Goal: Task Accomplishment & Management: Use online tool/utility

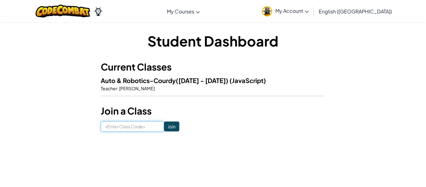
click at [109, 130] on input at bounding box center [132, 126] width 63 height 11
click at [171, 127] on input "Join" at bounding box center [171, 126] width 15 height 10
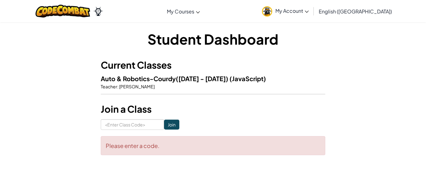
scroll to position [4, 0]
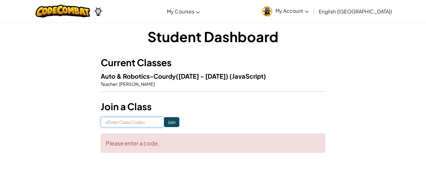
click at [145, 124] on input at bounding box center [132, 122] width 63 height 11
click at [279, 38] on h1 "Student Dashboard" at bounding box center [213, 36] width 225 height 19
click at [309, 11] on span "My Account" at bounding box center [292, 10] width 33 height 7
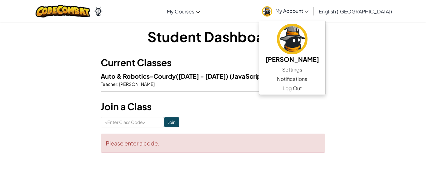
click at [287, 100] on h3 "Join a Class" at bounding box center [213, 107] width 225 height 14
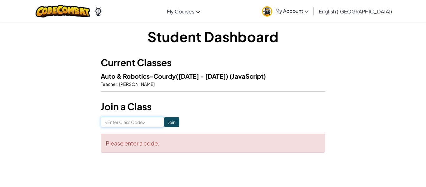
click at [139, 118] on input at bounding box center [132, 122] width 63 height 11
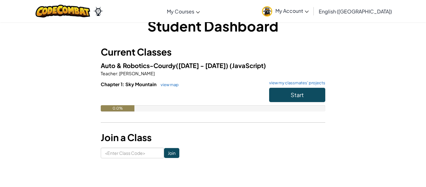
scroll to position [18, 0]
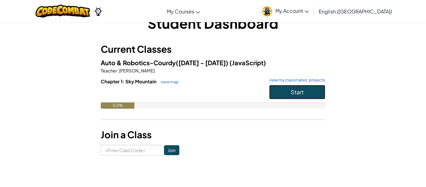
click at [283, 95] on button "Start" at bounding box center [297, 92] width 56 height 14
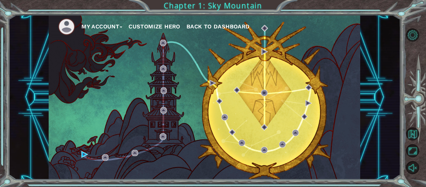
click at [139, 25] on button "Customize Hero" at bounding box center [155, 26] width 52 height 9
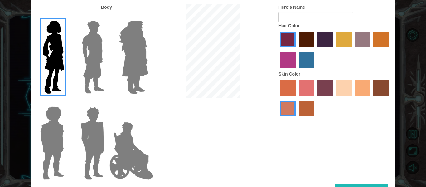
click at [93, 51] on img at bounding box center [93, 57] width 28 height 78
click at [107, 17] on input "Hero Lars" at bounding box center [107, 17] width 0 height 0
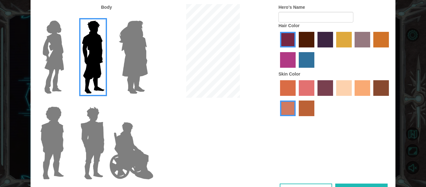
click at [55, 47] on img at bounding box center [53, 57] width 26 height 78
click at [66, 17] on input "Hero Connie" at bounding box center [66, 17] width 0 height 0
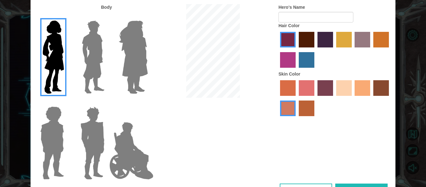
click at [307, 41] on label "maroon hair color" at bounding box center [307, 40] width 16 height 16
click at [297, 50] on input "maroon hair color" at bounding box center [297, 50] width 0 height 0
click at [90, 117] on img at bounding box center [92, 143] width 29 height 78
click at [107, 102] on input "Hero Garnet" at bounding box center [107, 102] width 0 height 0
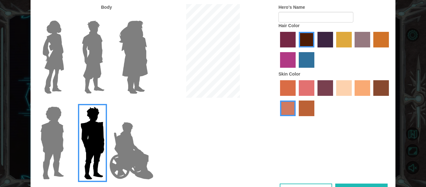
click at [53, 50] on img at bounding box center [53, 57] width 26 height 78
click at [66, 17] on input "Hero Connie" at bounding box center [66, 17] width 0 height 0
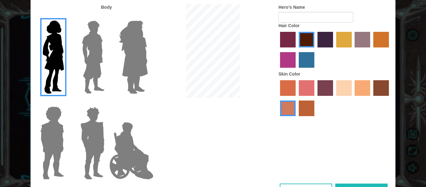
click at [58, 132] on img at bounding box center [52, 143] width 29 height 78
click at [66, 102] on input "Hero Steven" at bounding box center [66, 102] width 0 height 0
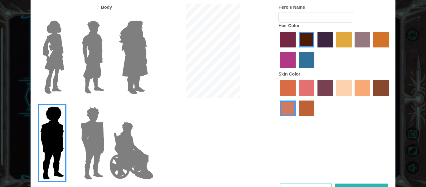
click at [56, 56] on img at bounding box center [53, 57] width 26 height 78
click at [66, 17] on input "Hero Connie" at bounding box center [66, 17] width 0 height 0
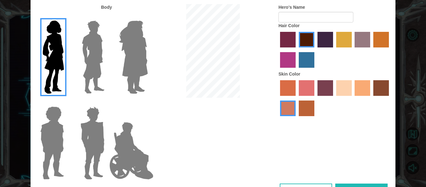
click at [120, 71] on img at bounding box center [133, 57] width 34 height 78
click at [148, 17] on input "Hero Amethyst" at bounding box center [148, 17] width 0 height 0
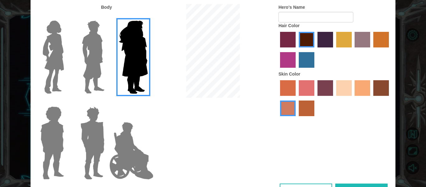
click at [47, 54] on img at bounding box center [53, 57] width 26 height 78
click at [66, 17] on input "Hero Connie" at bounding box center [66, 17] width 0 height 0
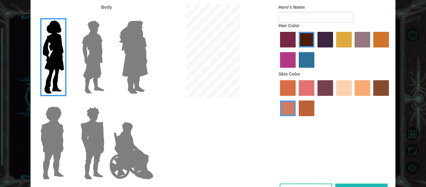
click at [119, 141] on img at bounding box center [131, 151] width 49 height 62
click at [148, 102] on input "Hero Jamie" at bounding box center [148, 102] width 0 height 0
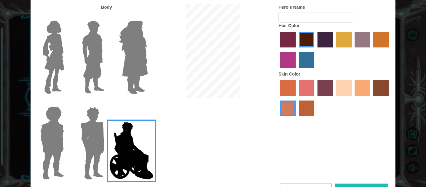
click at [48, 64] on img at bounding box center [53, 57] width 26 height 78
click at [66, 17] on input "Hero Connie" at bounding box center [66, 17] width 0 height 0
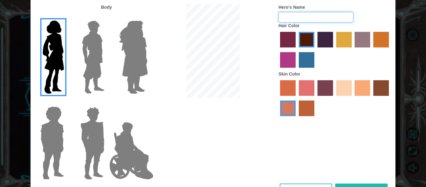
click at [292, 20] on input "Hero's Name" at bounding box center [316, 17] width 75 height 11
type input "[PERSON_NAME]"
click at [361, 90] on label "tacao skin color" at bounding box center [363, 88] width 16 height 16
click at [353, 98] on input "tacao skin color" at bounding box center [353, 98] width 0 height 0
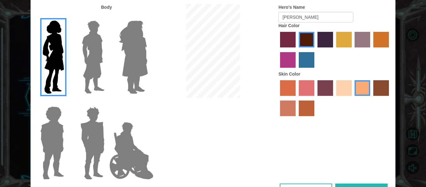
click at [339, 92] on label "sandy beach skin color" at bounding box center [344, 88] width 16 height 16
click at [334, 98] on input "sandy beach skin color" at bounding box center [334, 98] width 0 height 0
click at [365, 96] on div at bounding box center [335, 99] width 112 height 41
click at [363, 93] on label "tacao skin color" at bounding box center [363, 88] width 16 height 16
click at [353, 98] on input "tacao skin color" at bounding box center [353, 98] width 0 height 0
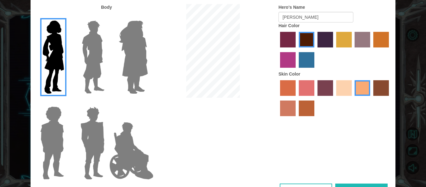
click at [352, 101] on div at bounding box center [335, 99] width 112 height 41
click at [414, 154] on div "Customize Your Hero Body Hero's Name [PERSON_NAME] Hair Color Skin Color Cancel…" at bounding box center [213, 93] width 426 height 187
click at [414, 150] on div "Customize Your Hero Body Hero's Name [PERSON_NAME] Hair Color Skin Color Cancel…" at bounding box center [213, 93] width 426 height 187
click at [90, 66] on img at bounding box center [93, 57] width 28 height 78
click at [107, 17] on input "Hero Lars" at bounding box center [107, 17] width 0 height 0
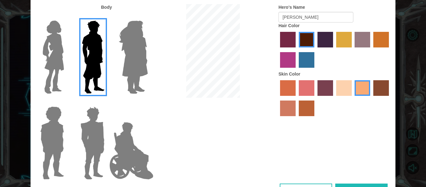
click at [88, 64] on img at bounding box center [93, 57] width 28 height 78
click at [107, 17] on input "Hero Lars" at bounding box center [107, 17] width 0 height 0
click at [58, 57] on img at bounding box center [53, 57] width 26 height 78
click at [66, 17] on input "Hero Connie" at bounding box center [66, 17] width 0 height 0
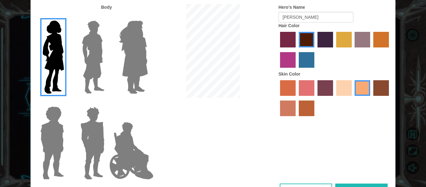
click at [414, 150] on div "Customize Your Hero Body Hero's Name [PERSON_NAME] Hair Color Skin Color Cancel…" at bounding box center [213, 93] width 426 height 187
click at [173, 101] on div "Body Hero's Name [PERSON_NAME] Hair Color Skin Color" at bounding box center [213, 93] width 365 height 179
click at [413, 154] on div "Customize Your Hero Body Hero's Name [PERSON_NAME] Hair Color Skin Color Cancel…" at bounding box center [213, 93] width 426 height 187
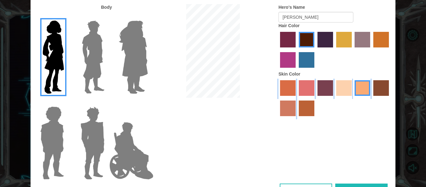
click at [413, 154] on div "Customize Your Hero Body Hero's Name [PERSON_NAME] Hair Color Skin Color Cancel…" at bounding box center [213, 93] width 426 height 187
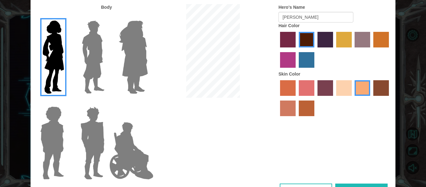
click at [413, 154] on div "Customize Your Hero Body Hero's Name [PERSON_NAME] Hair Color Skin Color Cancel…" at bounding box center [213, 93] width 426 height 187
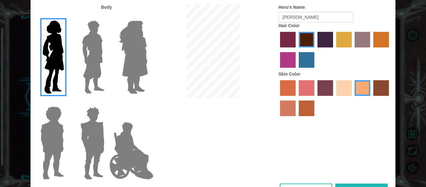
click at [413, 154] on div "Customize Your Hero Body Hero's Name [PERSON_NAME] Hair Color Skin Color Cancel…" at bounding box center [213, 93] width 426 height 187
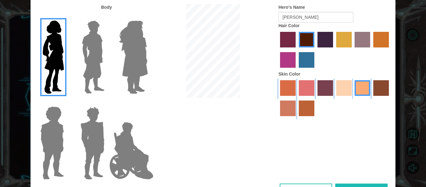
click at [413, 154] on div "Customize Your Hero Body Hero's Name [PERSON_NAME] Hair Color Skin Color Cancel…" at bounding box center [213, 93] width 426 height 187
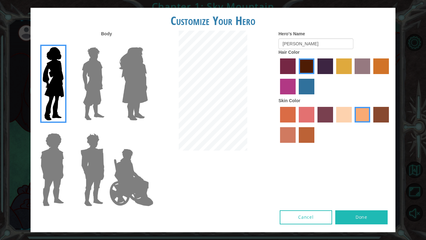
click at [378, 70] on label "gold drop hair color" at bounding box center [382, 66] width 16 height 16
click at [371, 76] on input "gold drop hair color" at bounding box center [371, 76] width 0 height 0
click at [303, 71] on label "maroon hair color" at bounding box center [307, 66] width 16 height 16
click at [297, 76] on input "maroon hair color" at bounding box center [297, 76] width 0 height 0
click at [378, 187] on button "Done" at bounding box center [362, 217] width 52 height 14
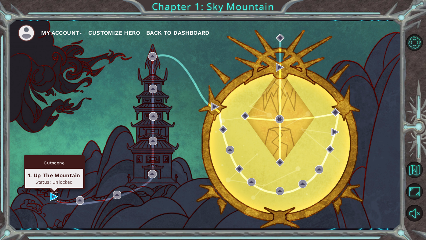
click at [51, 187] on img at bounding box center [54, 196] width 8 height 8
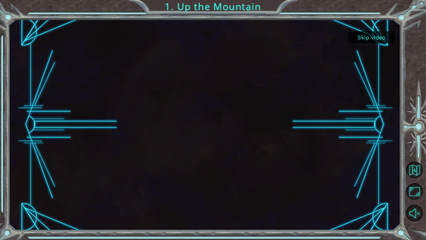
click at [372, 37] on button "Skip video" at bounding box center [371, 37] width 47 height 12
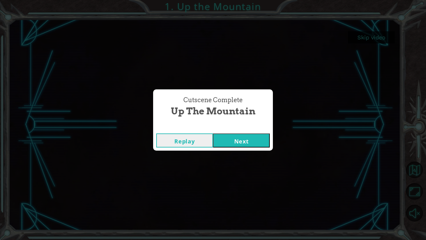
click at [254, 139] on button "Next" at bounding box center [241, 140] width 57 height 14
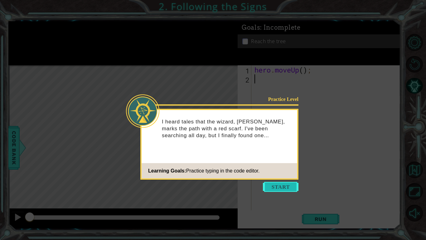
click at [275, 186] on button "Start" at bounding box center [281, 187] width 36 height 10
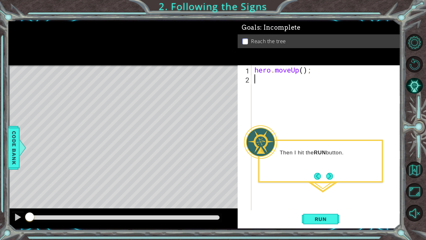
type textarea "hero.moveUp();"
click at [304, 71] on div "hero . moveUp ( ) ;" at bounding box center [327, 146] width 149 height 163
type textarea "hero.moveUp(2);"
click at [325, 187] on button "Run" at bounding box center [320, 219] width 37 height 16
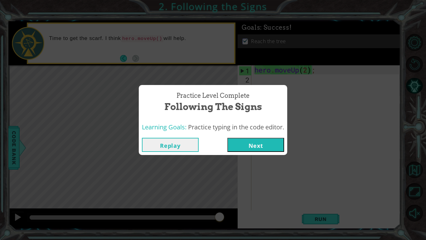
click at [250, 143] on button "Next" at bounding box center [256, 145] width 57 height 14
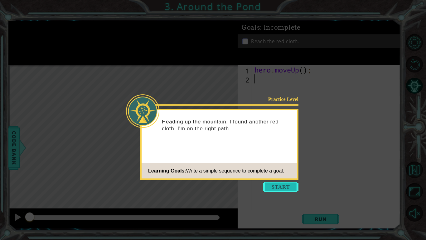
click at [276, 187] on button "Start" at bounding box center [281, 187] width 36 height 10
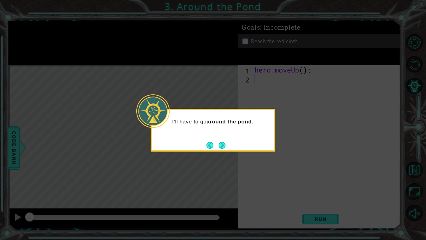
click at [226, 140] on div "I'll have to go around the pond ." at bounding box center [213, 130] width 125 height 43
click at [225, 147] on button "Next" at bounding box center [222, 145] width 7 height 7
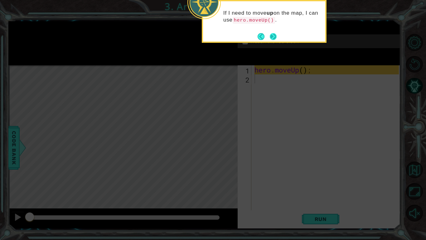
click at [272, 33] on button "Next" at bounding box center [273, 36] width 7 height 7
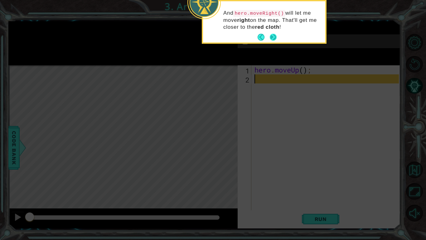
click at [274, 34] on button "Next" at bounding box center [273, 37] width 7 height 7
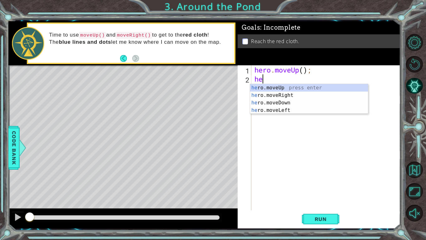
type textarea "her"
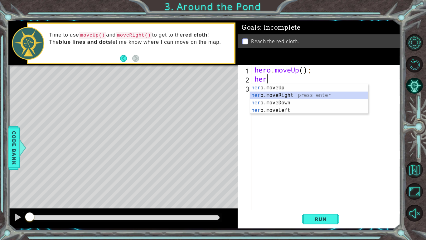
click at [256, 96] on div "her o.moveUp press enter her o.moveRight press enter her o.moveDown press enter…" at bounding box center [309, 106] width 118 height 45
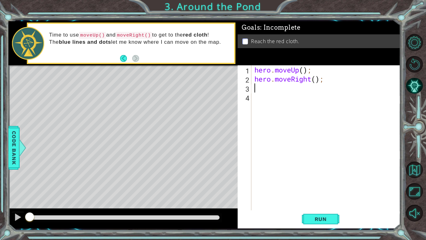
click at [304, 72] on div "hero . moveUp ( ) ; hero . moveRight ( ) ;" at bounding box center [327, 146] width 149 height 163
click at [316, 80] on div "hero . moveUp ( 3 ) ; hero . moveRight ( ) ;" at bounding box center [327, 146] width 149 height 163
click at [317, 187] on button "Run" at bounding box center [320, 219] width 37 height 16
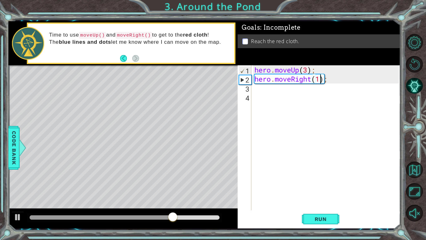
click at [308, 69] on div "hero . moveUp ( 3 ) ; hero . moveRight ( 1 ) ;" at bounding box center [327, 146] width 149 height 163
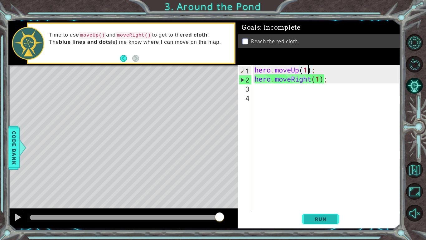
click at [326, 187] on button "Run" at bounding box center [320, 219] width 37 height 16
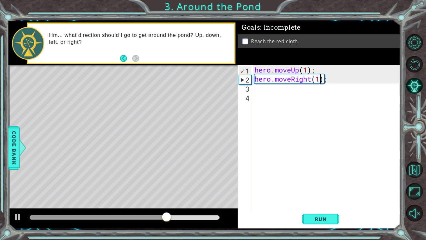
click at [321, 81] on div "hero . moveUp ( 1 ) ; hero . moveRight ( 1 ) ;" at bounding box center [327, 146] width 149 height 163
click at [308, 69] on div "hero . moveUp ( 1 ) ; hero . moveRight ( ) ;" at bounding box center [327, 146] width 149 height 163
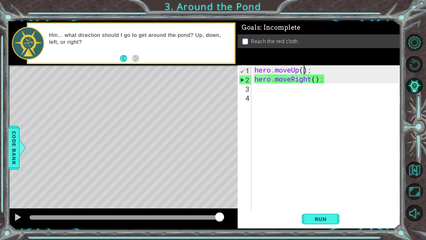
type textarea "hero.moveUp(3);"
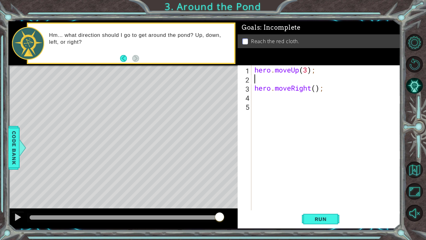
scroll to position [0, 0]
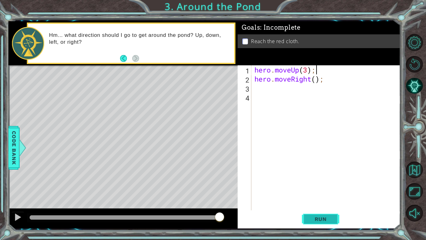
click at [329, 187] on span "Run" at bounding box center [321, 219] width 25 height 6
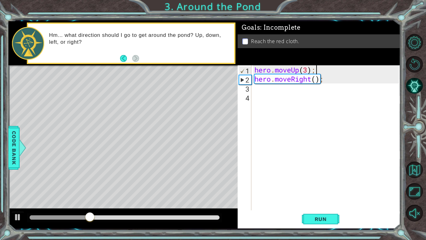
click at [316, 81] on div "hero . moveUp ( 3 ) ; hero . moveRight ( ) ;" at bounding box center [327, 146] width 149 height 163
click at [305, 66] on div "hero . moveUp ( 3 ) ; hero . moveRight ( ) ;" at bounding box center [327, 146] width 149 height 163
click at [310, 70] on div "hero . moveUp ( 3 ) ; hero . moveRight ( ) ;" at bounding box center [327, 146] width 149 height 163
type textarea "hero.moveUp();"
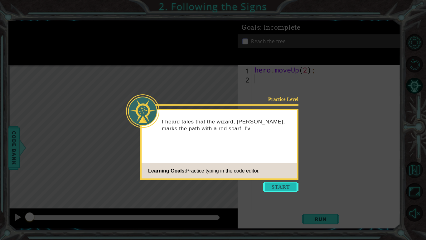
click at [291, 184] on button "Start" at bounding box center [281, 187] width 36 height 10
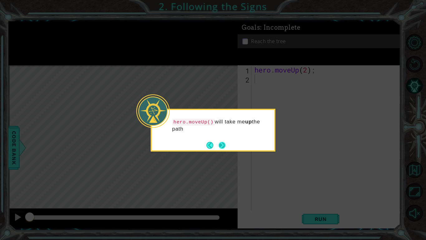
click at [226, 147] on button "Next" at bounding box center [222, 145] width 7 height 7
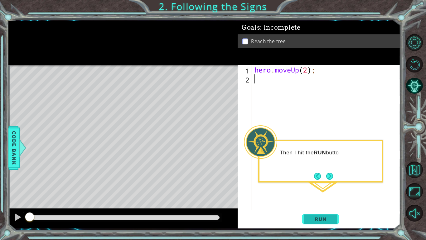
click at [314, 187] on span "Run" at bounding box center [321, 219] width 25 height 6
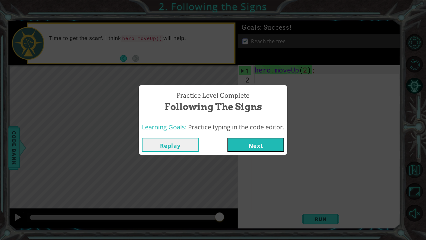
click at [249, 140] on button "Next" at bounding box center [256, 145] width 57 height 14
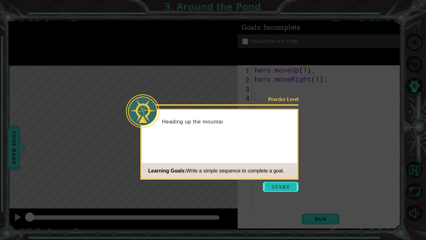
click at [280, 182] on button "Start" at bounding box center [281, 187] width 36 height 10
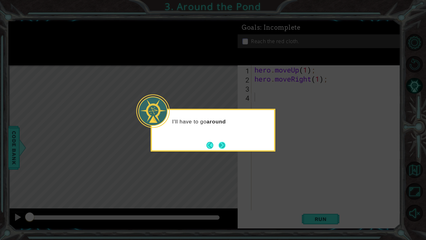
click at [226, 147] on button "Next" at bounding box center [222, 145] width 7 height 7
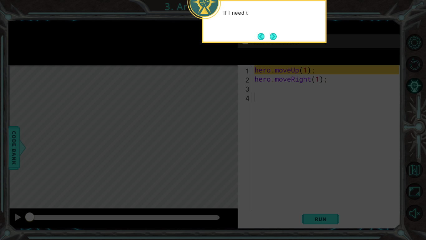
click at [324, 97] on icon at bounding box center [213, 39] width 426 height 402
click at [273, 38] on button "Next" at bounding box center [273, 36] width 7 height 7
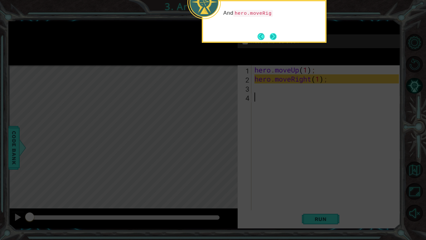
click at [273, 38] on button "Next" at bounding box center [273, 36] width 7 height 7
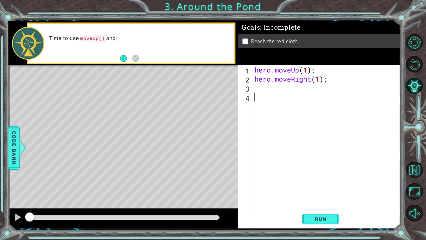
click at [258, 93] on div "hero . moveUp ( 1 ) ; hero . moveRight ( 1 ) ;" at bounding box center [327, 146] width 149 height 163
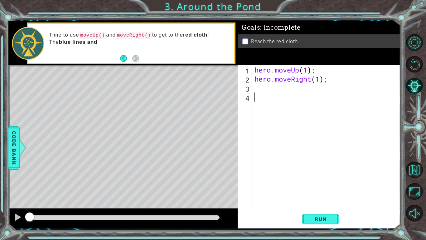
click at [319, 80] on div "hero . moveUp ( 1 ) ; hero . moveRight ( 1 ) ;" at bounding box center [327, 146] width 149 height 163
click at [307, 71] on div "hero . moveUp ( 1 ) ; hero . moveRight ( 1 ) ;" at bounding box center [327, 146] width 149 height 163
type textarea "hero.moveUp(4);"
click at [332, 187] on button "Run" at bounding box center [320, 219] width 37 height 16
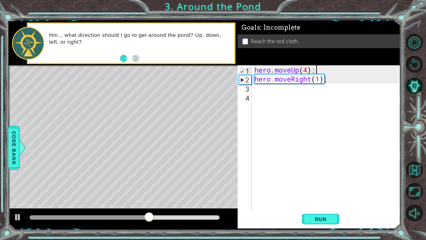
click at [308, 71] on div "hero . moveUp ( 4 ) ; hero . moveRight ( 1 ) ;" at bounding box center [327, 146] width 149 height 163
type textarea "hero.moveUp(1);"
click at [316, 187] on span "Run" at bounding box center [321, 219] width 25 height 6
click at [257, 90] on div "hero . moveUp ( 1 ) ; hero . moveRight ( 1 ) ;" at bounding box center [327, 146] width 149 height 163
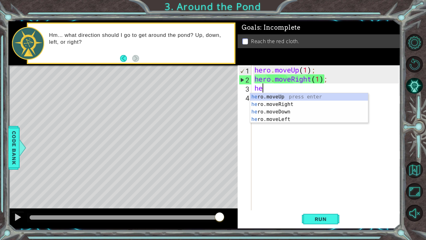
type textarea "he"
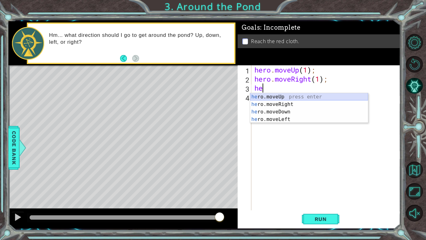
click at [281, 96] on div "he ro.moveUp press enter he ro.moveRight press enter he ro.moveDown press enter…" at bounding box center [309, 115] width 118 height 45
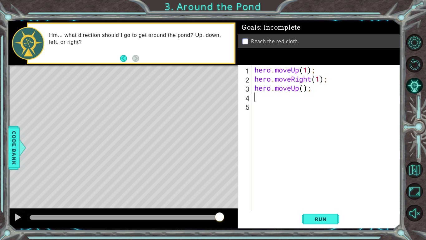
click at [308, 68] on div "hero . moveUp ( 1 ) ; hero . moveRight ( 1 ) ; hero . moveUp ( ) ;" at bounding box center [327, 146] width 149 height 163
click at [304, 91] on div "hero . moveUp ( 3 ) ; hero . moveRight ( 1 ) ; hero . moveUp ( ) ;" at bounding box center [327, 146] width 149 height 163
type textarea "hero.moveUp(1);"
click at [323, 187] on button "Run" at bounding box center [320, 219] width 37 height 16
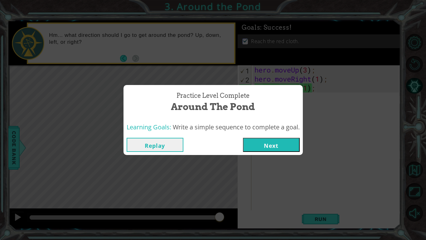
click at [275, 148] on button "Next" at bounding box center [271, 145] width 57 height 14
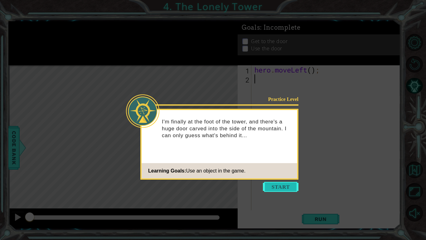
click at [281, 187] on button "Start" at bounding box center [281, 187] width 36 height 10
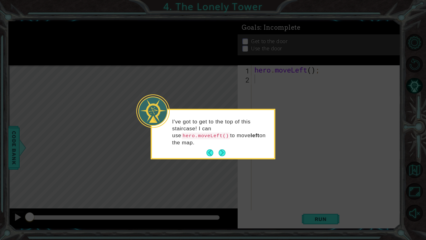
click at [231, 161] on icon at bounding box center [213, 120] width 426 height 240
click at [312, 187] on icon at bounding box center [213, 120] width 426 height 240
click at [225, 143] on p "I've got to get to the top of this staircase! I can use hero.moveLeft() to move…" at bounding box center [221, 132] width 98 height 28
click at [223, 151] on button "Next" at bounding box center [222, 152] width 7 height 7
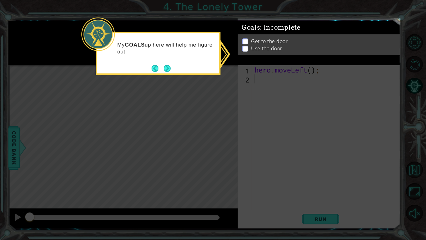
click at [238, 148] on icon at bounding box center [213, 120] width 426 height 240
click at [166, 65] on button "Next" at bounding box center [167, 68] width 7 height 7
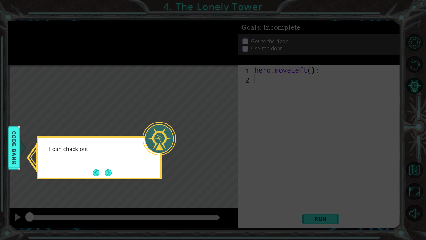
click at [183, 134] on icon at bounding box center [213, 120] width 426 height 240
click at [113, 170] on div "I can check out the Code Bank to see all the actions I" at bounding box center [99, 156] width 122 height 32
click at [110, 172] on button "Next" at bounding box center [108, 172] width 7 height 7
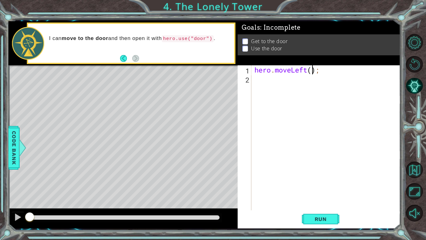
click at [312, 74] on div "hero . moveLeft ( ) ;" at bounding box center [327, 146] width 149 height 163
type textarea "hero.moveLeft(1);"
click at [260, 82] on div "hero . moveLeft ( 1 ) ;" at bounding box center [327, 146] width 149 height 163
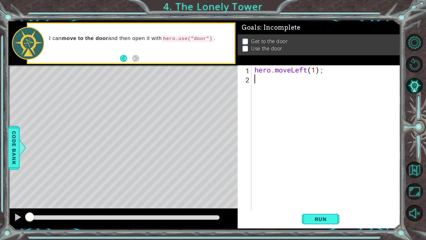
click at [318, 75] on div "hero . moveLeft ( 1 ) ;" at bounding box center [327, 146] width 149 height 163
click at [315, 70] on div "hero . moveLeft ( 1 ) ;" at bounding box center [327, 146] width 149 height 163
type textarea "hero.moveLeft(3);"
click at [280, 82] on div "hero . moveLeft ( 3 ) ;" at bounding box center [327, 146] width 149 height 163
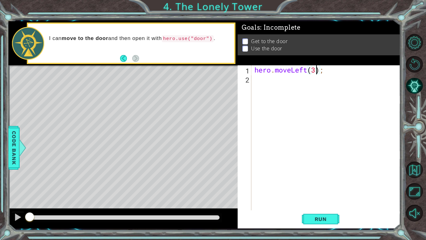
scroll to position [0, 0]
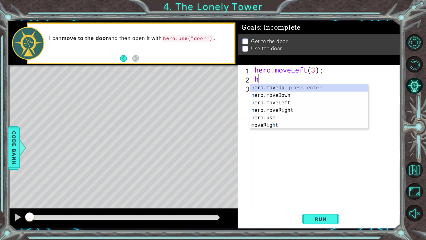
type textarea "he"
click at [297, 84] on div "he ro.moveUp press enter he ro.moveDown press enter he ro.moveLeft press enter …" at bounding box center [309, 110] width 118 height 52
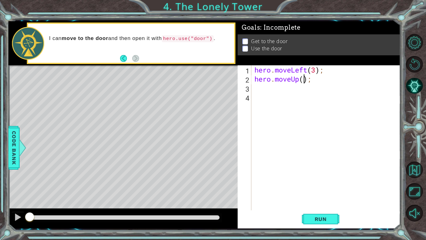
click at [304, 81] on div "hero . moveLeft ( 3 ) ; hero . moveUp ( ) ;" at bounding box center [327, 146] width 149 height 163
type textarea "hero.moveUp(2);"
click at [274, 96] on div "hero . moveLeft ( 3 ) ; hero . moveUp ( 2 ) ;" at bounding box center [327, 146] width 149 height 163
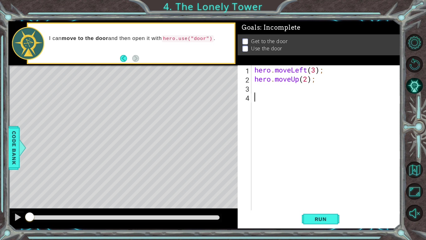
click at [274, 93] on div "hero . moveLeft ( 3 ) ; hero . moveUp ( 2 ) ;" at bounding box center [327, 146] width 149 height 163
click at [273, 91] on div "hero . moveLeft ( 3 ) ; hero . moveUp ( 2 ) ;" at bounding box center [327, 146] width 149 height 163
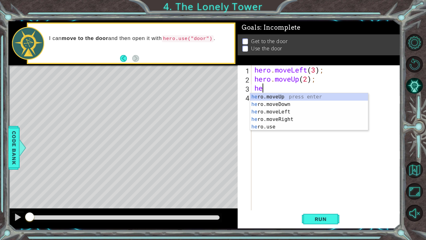
type textarea "her"
click at [290, 117] on div "her o.moveUp press enter her o.moveDown press enter her o.moveLeft press enter …" at bounding box center [309, 119] width 118 height 52
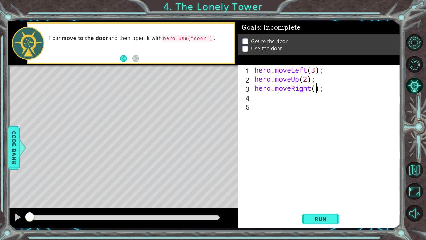
click at [316, 90] on div "hero . moveLeft ( 3 ) ; hero . moveUp ( 2 ) ; hero . moveRight ( ) ;" at bounding box center [327, 146] width 149 height 163
type textarea "hero.moveRight(3);"
click at [325, 187] on span "Run" at bounding box center [321, 219] width 25 height 6
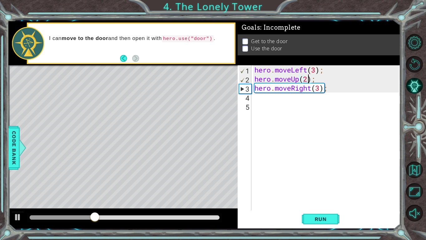
click at [307, 81] on div "hero . moveLeft ( 3 ) ; hero . moveUp ( 2 ) ; hero . moveRight ( 3 ) ;" at bounding box center [327, 146] width 149 height 163
click at [323, 187] on span "Run" at bounding box center [321, 219] width 25 height 6
click at [321, 90] on div "hero . moveLeft ( 3 ) ; hero . moveUp ( 3 ) ; hero . moveRight ( 3 ) ;" at bounding box center [327, 146] width 149 height 163
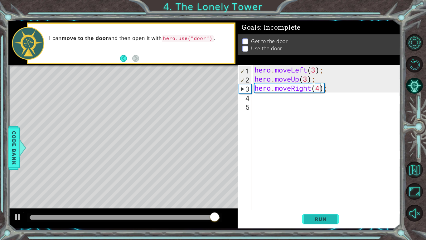
click at [329, 187] on button "Run" at bounding box center [320, 219] width 37 height 16
click at [316, 71] on div "hero . moveLeft ( 3 ) ; hero . moveUp ( 3 ) ; hero . moveRight ( 4 ) ;" at bounding box center [327, 146] width 149 height 163
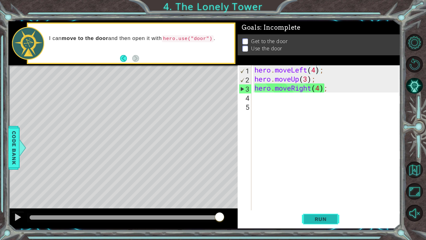
click at [326, 187] on span "Run" at bounding box center [321, 219] width 25 height 6
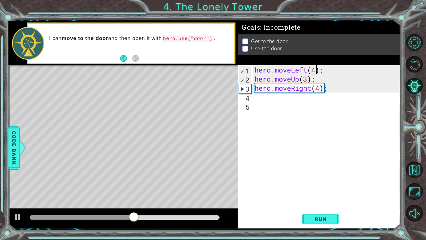
click at [307, 77] on div "hero . moveLeft ( 4 ) ; hero . moveUp ( 3 ) ; hero . moveRight ( 4 ) ;" at bounding box center [327, 146] width 149 height 163
type textarea "hero.moveUp(4);"
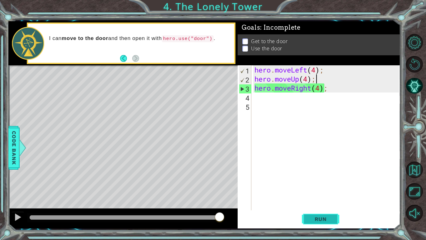
type textarea "hero.moveUp(4);"
click at [325, 187] on span "Run" at bounding box center [321, 219] width 25 height 6
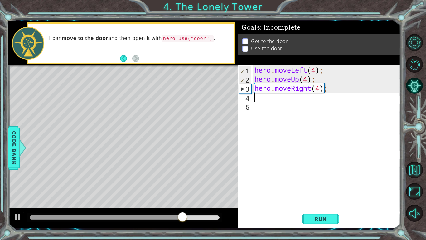
click at [270, 100] on div "hero . moveLeft ( 4 ) ; hero . moveUp ( 4 ) ; hero . moveRight ( 4 ) ;" at bounding box center [327, 146] width 149 height 163
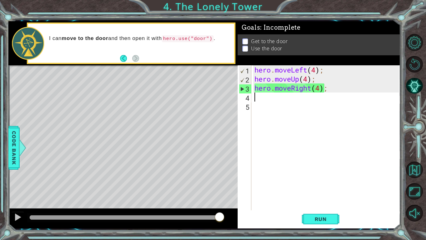
click at [303, 81] on div "hero . moveLeft ( 4 ) ; hero . moveUp ( 4 ) ; hero . moveRight ( 4 ) ;" at bounding box center [327, 146] width 149 height 163
click at [307, 82] on div "hero . moveLeft ( 4 ) ; hero . moveUp ( 4 ) ; hero . moveRight ( 4 ) ;" at bounding box center [327, 146] width 149 height 163
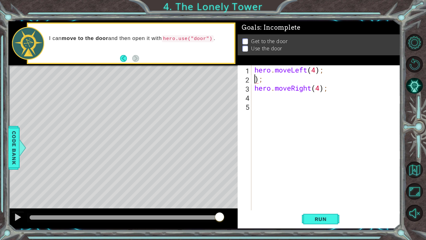
click at [299, 78] on div "hero . moveLeft ( 4 ) ; ) ; hero . moveRight ( 4 ) ;" at bounding box center [327, 146] width 149 height 163
type textarea ")"
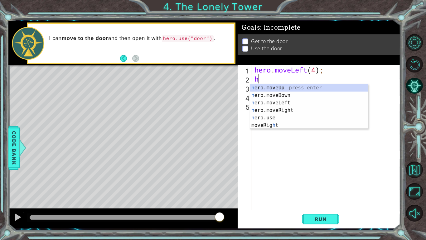
click at [325, 73] on div "hero . moveLeft ( 4 ) ; h hero . moveRight ( 4 ) ;" at bounding box center [327, 146] width 149 height 163
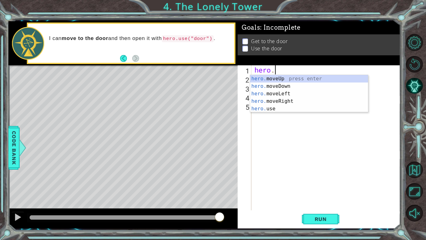
type textarea "h"
type textarea "her"
click at [318, 78] on div "her o.moveUp press enter her o.moveDown press enter her o.moveLeft press enter …" at bounding box center [309, 101] width 118 height 52
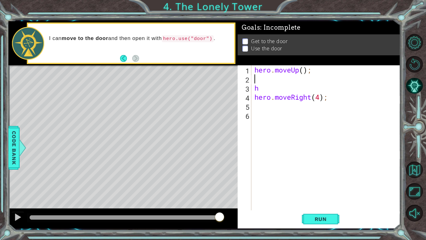
click at [304, 71] on div "hero . moveUp ( ) ; h hero . moveRight ( 4 ) ;" at bounding box center [327, 146] width 149 height 163
type textarea "hero.moveUp(4);"
click at [275, 80] on div "hero . moveUp ( 4 ) ; h hero . moveRight ( 4 ) ;" at bounding box center [327, 146] width 149 height 163
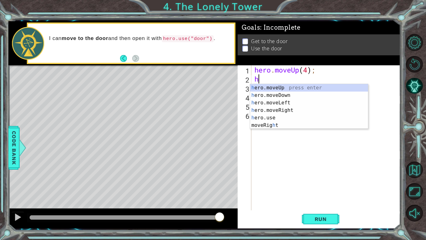
type textarea "he"
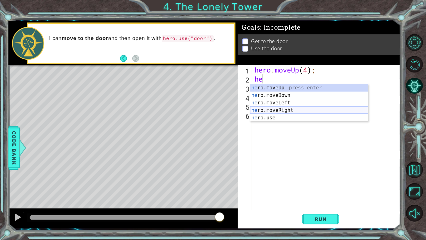
click at [283, 107] on div "he ro.moveUp press enter he ro.moveDown press enter he ro.moveLeft press enter …" at bounding box center [309, 110] width 118 height 52
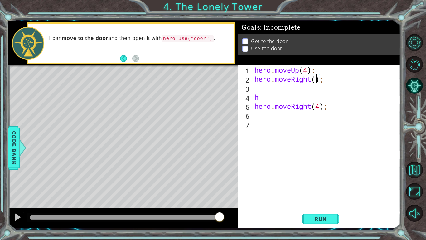
click at [316, 81] on div "hero . moveUp ( 4 ) ; hero . moveRight ( ) ; h hero . moveRight ( 4 ) ;" at bounding box center [327, 146] width 149 height 163
type textarea "hero.moveRight(3);"
click at [263, 87] on div "hero . moveUp ( 4 ) ; hero . moveRight ( 3 ) ; h hero . moveRight ( 4 ) ;" at bounding box center [327, 146] width 149 height 163
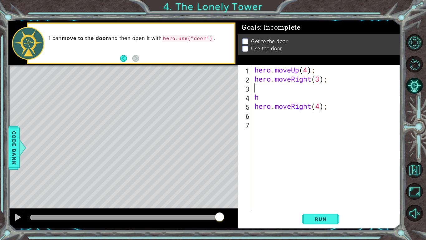
type textarea "he"
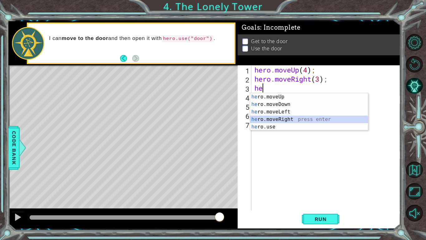
click at [282, 120] on div "he ro.moveUp press enter he ro.moveDown press enter he ro.moveLeft press enter …" at bounding box center [309, 119] width 118 height 52
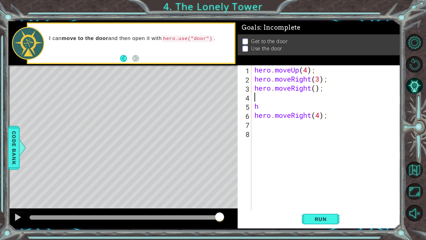
click at [317, 91] on div "hero . moveUp ( 4 ) ; hero . moveRight ( 3 ) ; hero . moveRight ( ) ; h hero . …" at bounding box center [327, 146] width 149 height 163
click at [291, 105] on div "hero . moveUp ( 4 ) ; hero . moveRight ( 3 ) ; hero . moveRight ( 3 ) ; h hero …" at bounding box center [327, 146] width 149 height 163
type textarea "h"
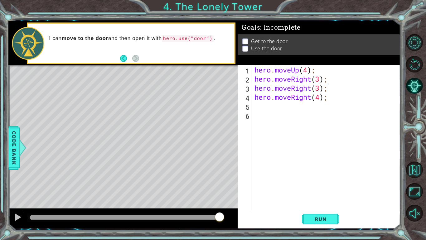
click at [328, 101] on div "hero . moveUp ( 4 ) ; hero . moveRight ( 3 ) ; hero . moveRight ( 3 ) ; hero . …" at bounding box center [327, 146] width 149 height 163
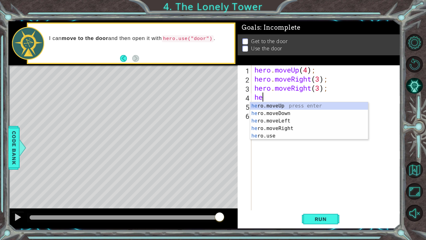
type textarea "h"
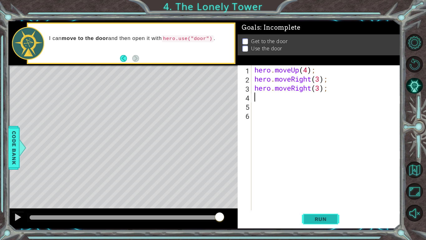
click at [332, 187] on button "Run" at bounding box center [320, 219] width 37 height 16
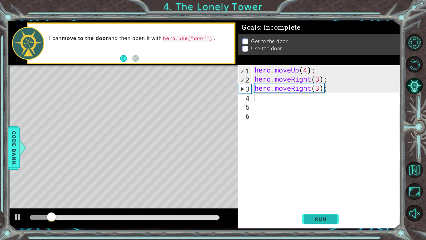
click at [332, 187] on button "Run" at bounding box center [320, 219] width 37 height 16
click at [312, 66] on div "hero . moveUp ( 4 ) ; hero . moveRight ( 3 ) ; hero . moveRight ( 3 ) ;" at bounding box center [327, 146] width 149 height 163
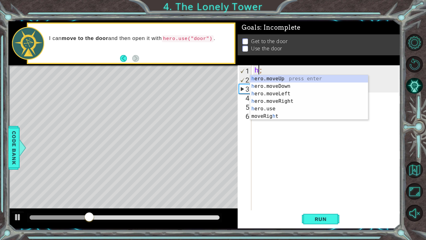
type textarea ";"
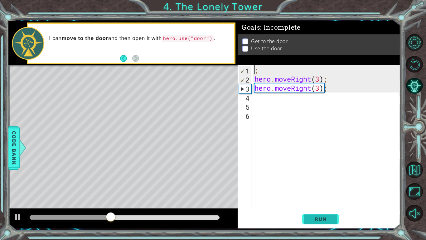
click at [315, 187] on button "Run" at bounding box center [320, 219] width 37 height 16
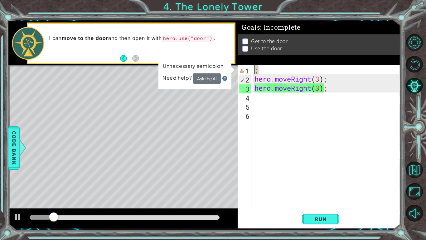
click at [314, 153] on div "; hero . moveRight ( 3 ) ; hero . moveRight ( 3 ) ;" at bounding box center [327, 146] width 149 height 163
click at [307, 74] on div "; hero . moveRight ( 3 ) ; hero . moveRight ( 3 ) ;" at bounding box center [327, 146] width 149 height 163
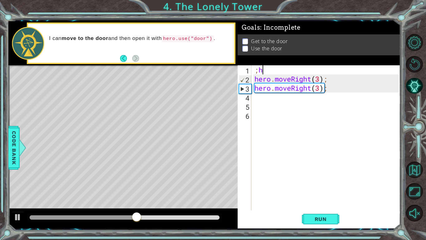
type textarea ";"
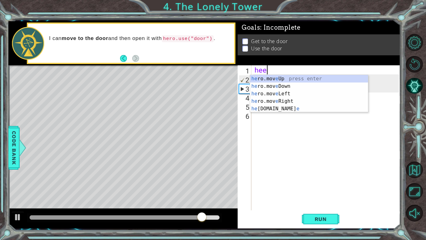
scroll to position [0, 0]
type textarea "he"
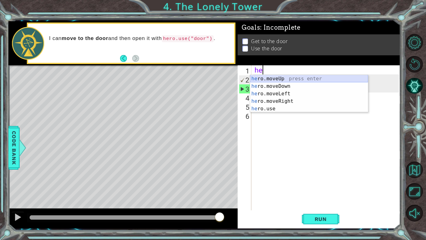
click at [315, 79] on div "he ro.moveUp press enter he ro.moveDown press enter he ro.moveLeft press enter …" at bounding box center [309, 101] width 118 height 52
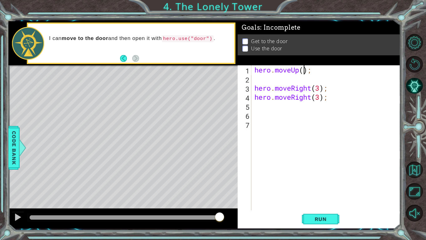
click at [303, 71] on div "hero . moveUp ( ) ; hero . moveRight ( 3 ) ; hero . moveRight ( 3 ) ;" at bounding box center [327, 146] width 149 height 163
type textarea "hero.moveUp(3);"
click at [308, 73] on div "hero . moveUp ( 3 ) hero . moveRight ( 3 ) ; hero . moveRight ( 3 ) ;" at bounding box center [327, 146] width 149 height 163
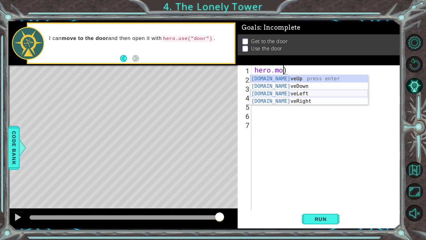
click at [297, 96] on div "[DOMAIN_NAME] veUp press enter [DOMAIN_NAME] veDown press enter [DOMAIN_NAME] v…" at bounding box center [309, 97] width 118 height 45
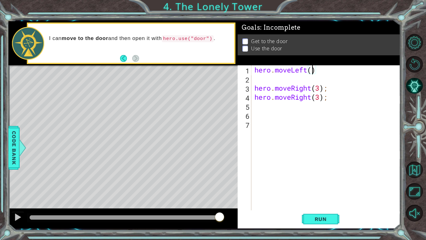
type textarea "hero.moveLeft(2)"
click at [306, 82] on div "hero . moveLeft ( 2 ) hero . moveRight ( 3 ) ; hero . moveRight ( 3 ) ;" at bounding box center [327, 146] width 149 height 163
click at [299, 82] on div "hero . moveLeft ( 2 ) hero . moveRight ( 3 ) ; hero . moveRight ( 3 ) ;" at bounding box center [327, 146] width 149 height 163
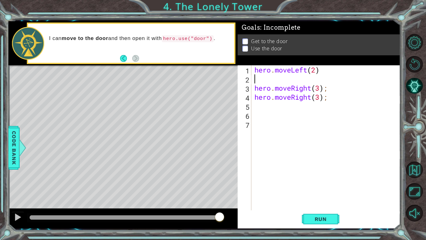
type textarea "h"
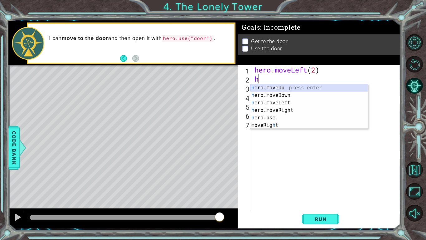
click at [289, 87] on div "h ero.moveUp press enter h ero.moveDown press enter h ero.moveLeft press enter …" at bounding box center [309, 114] width 118 height 60
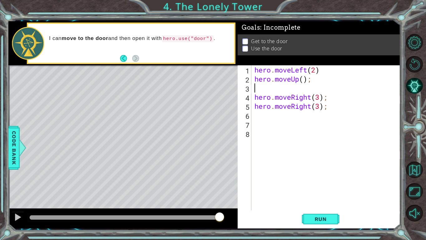
click at [305, 79] on div "hero . moveLeft ( 2 ) hero . moveUp ( ) ; hero . moveRight ( 3 ) ; hero . moveR…" at bounding box center [327, 146] width 149 height 163
click at [334, 104] on div "hero . moveLeft ( 2 ) hero . moveUp ( 2 ) ; hero . moveRight ( 3 ) ; hero . mov…" at bounding box center [327, 146] width 149 height 163
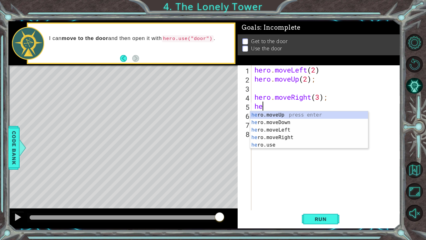
scroll to position [0, 0]
type textarea "h"
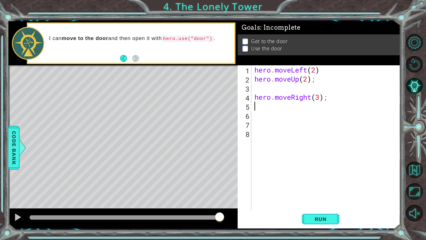
click at [349, 102] on div "hero . moveLeft ( 2 ) hero . moveUp ( 2 ) ; hero . moveRight ( 3 ) ;" at bounding box center [327, 146] width 149 height 163
click at [333, 96] on div "hero . moveLeft ( 2 ) hero . moveUp ( 2 ) ; hero . moveRight ( 3 ) ;" at bounding box center [327, 146] width 149 height 163
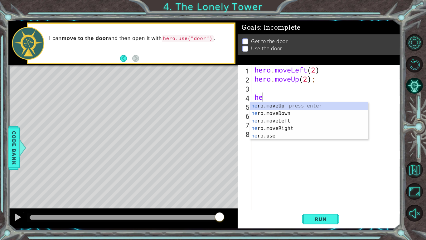
type textarea "h"
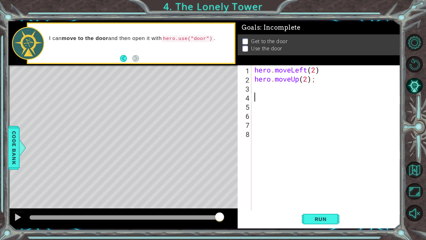
click at [322, 93] on div "hero . moveLeft ( 2 ) hero . moveUp ( 2 ) ;" at bounding box center [327, 146] width 149 height 163
click at [282, 89] on div "hero . moveLeft ( 2 ) hero . moveUp ( 2 ) ;" at bounding box center [327, 146] width 149 height 163
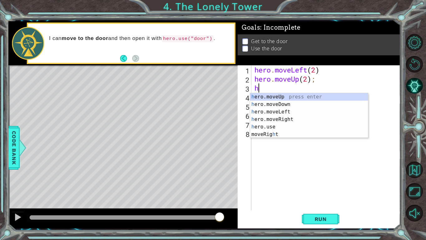
type textarea "he"
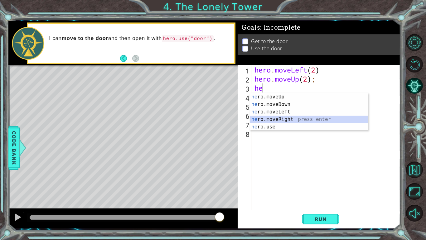
click at [262, 116] on div "he ro.moveUp press enter he ro.moveDown press enter he ro.moveLeft press enter …" at bounding box center [309, 119] width 118 height 52
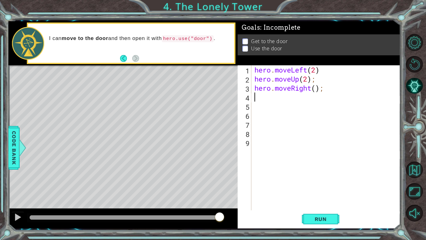
click at [316, 89] on div "hero . moveLeft ( 2 ) hero . moveUp ( 2 ) ; hero . moveRight ( ) ;" at bounding box center [327, 146] width 149 height 163
type textarea "hero.moveRight(2);"
click at [287, 100] on div "hero . moveLeft ( 2 ) hero . moveUp ( 2 ) ; hero . moveRight ( 2 ) ;" at bounding box center [327, 146] width 149 height 163
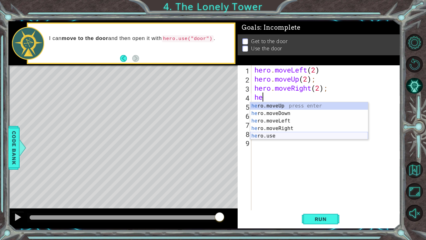
click at [281, 135] on div "he ro.moveUp press enter he ro.moveDown press enter he ro.moveLeft press enter …" at bounding box center [309, 128] width 118 height 52
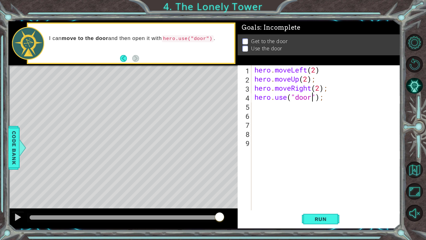
scroll to position [0, 2]
type textarea "hero.use("door");"
click at [324, 187] on button "Run" at bounding box center [320, 219] width 37 height 16
